Goal: Information Seeking & Learning: Learn about a topic

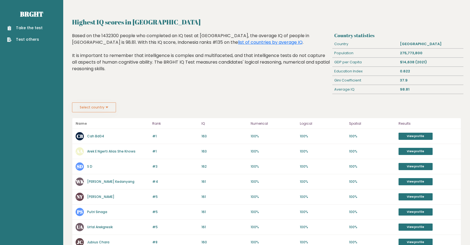
click at [105, 108] on button "Select country" at bounding box center [94, 107] width 44 height 10
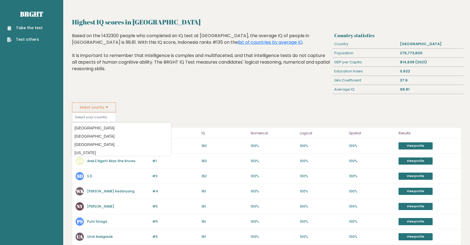
click at [106, 108] on button "Select country" at bounding box center [94, 107] width 44 height 10
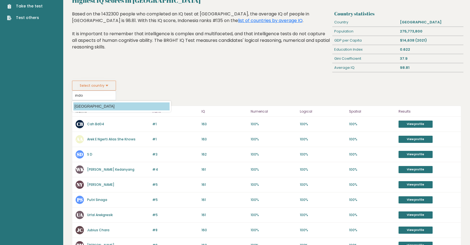
click at [99, 104] on option "[GEOGRAPHIC_DATA]" at bounding box center [121, 106] width 96 height 8
type input "Indonesia"
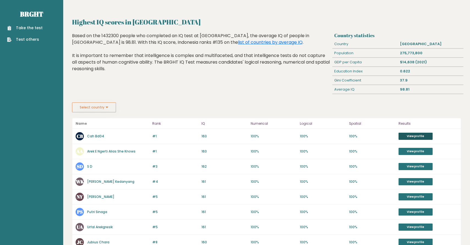
click at [402, 137] on link "View profile" at bounding box center [416, 136] width 34 height 7
click at [25, 28] on link "Take the test" at bounding box center [24, 28] width 35 height 6
click at [31, 41] on link "Test others" at bounding box center [24, 40] width 35 height 6
